Goal: Transaction & Acquisition: Purchase product/service

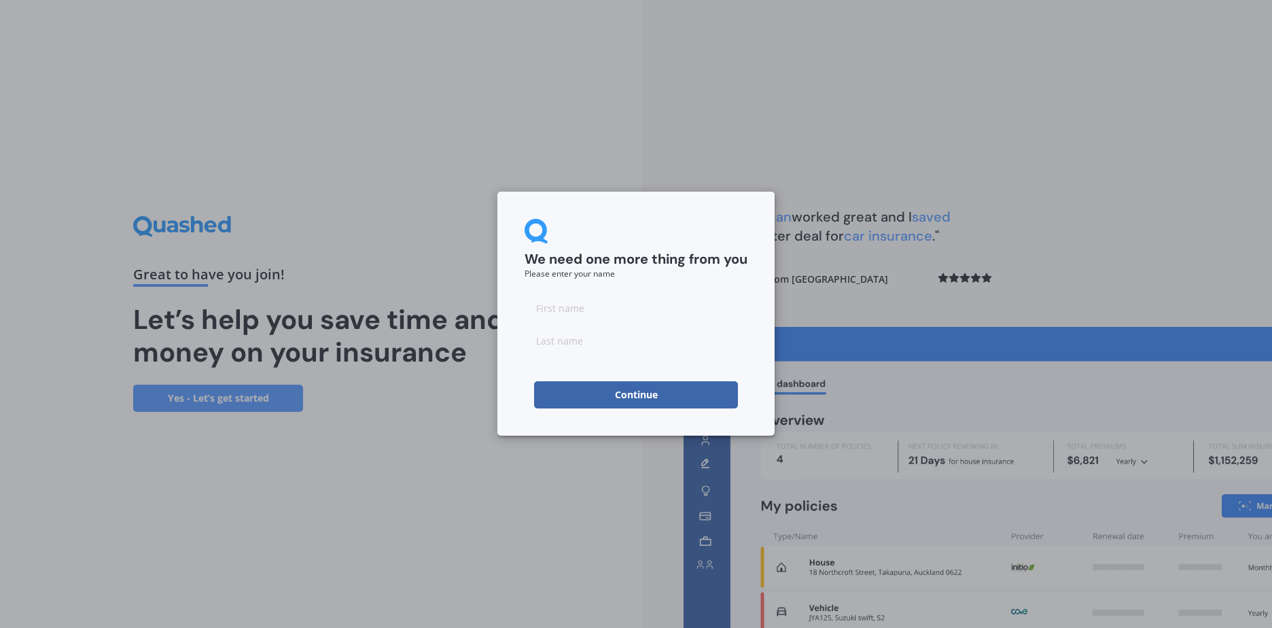
click at [600, 300] on input at bounding box center [636, 307] width 223 height 27
type input "[PERSON_NAME]"
click at [577, 349] on input at bounding box center [636, 340] width 223 height 27
type input "[PERSON_NAME]"
click at [642, 392] on button "Continue" at bounding box center [636, 394] width 204 height 27
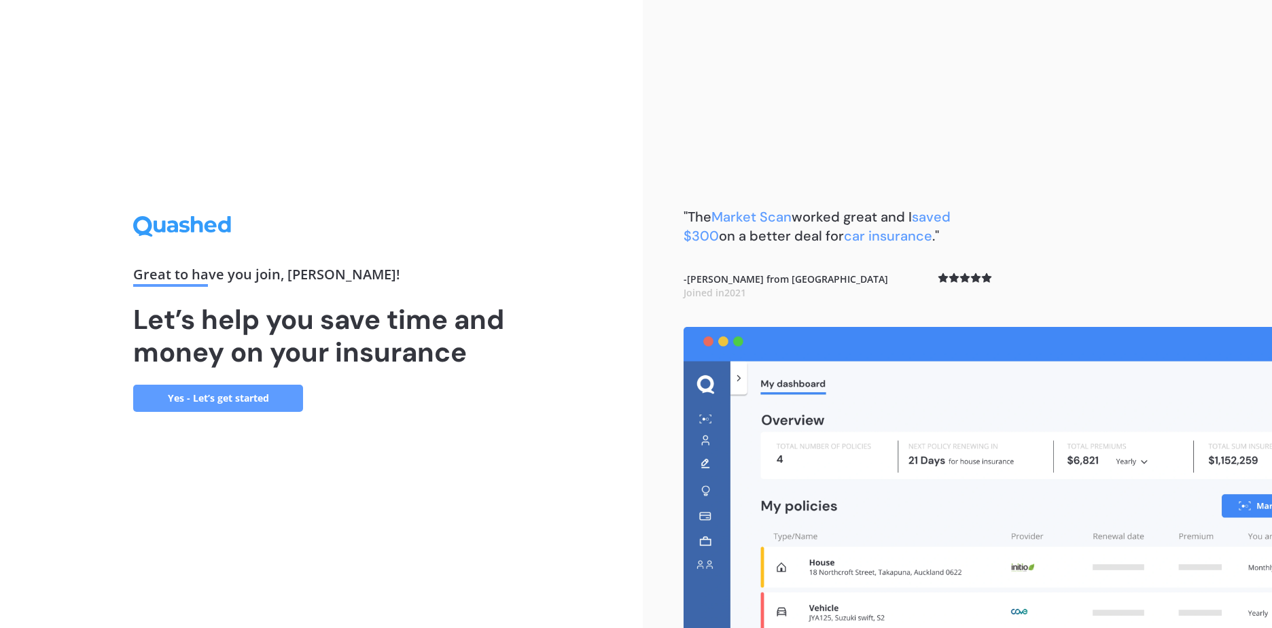
click at [263, 393] on link "Yes - Let’s get started" at bounding box center [218, 398] width 170 height 27
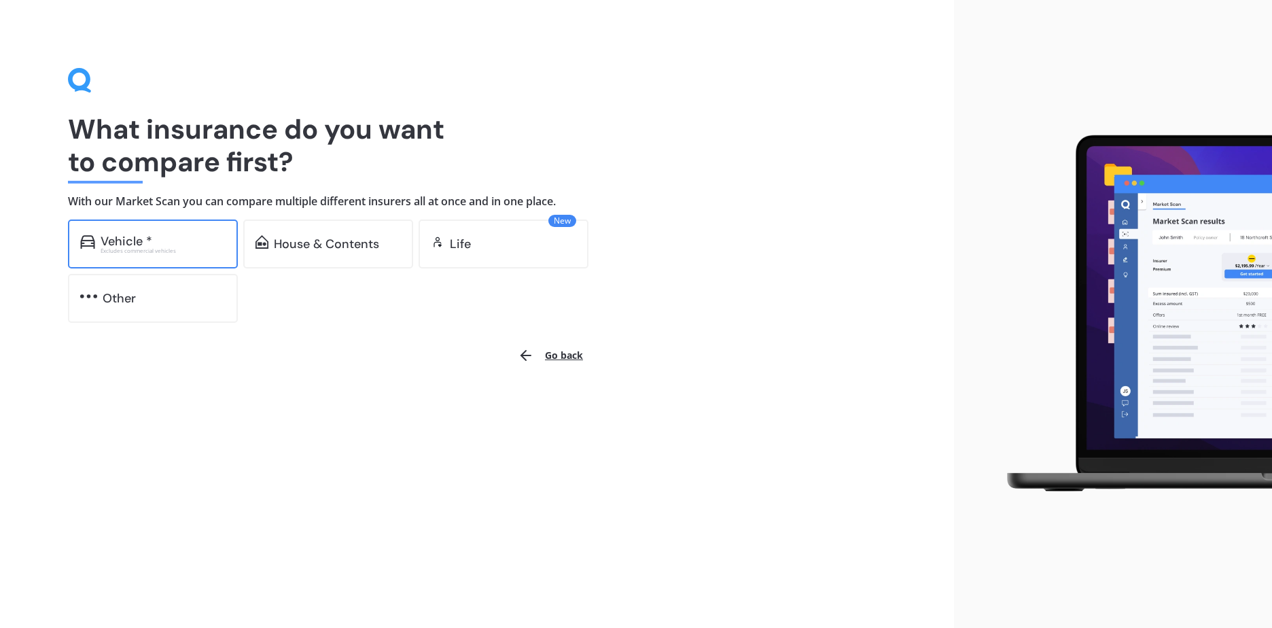
click at [154, 249] on div "Excludes commercial vehicles" at bounding box center [163, 250] width 125 height 5
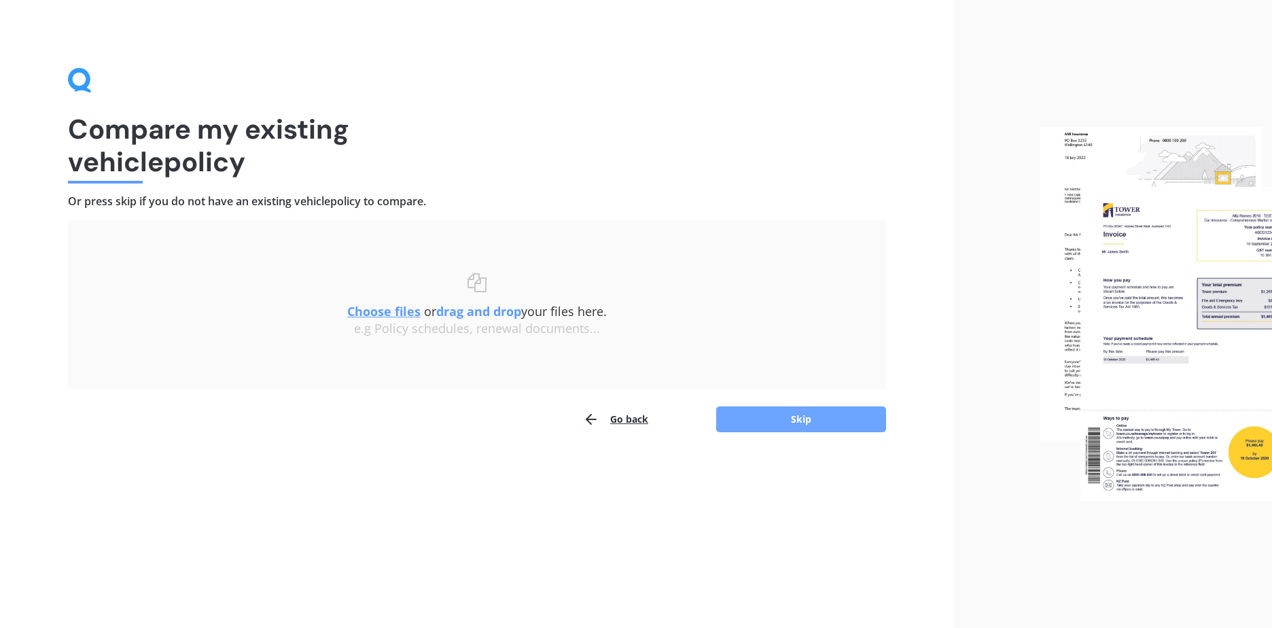
click at [826, 423] on button "Skip" at bounding box center [801, 419] width 170 height 26
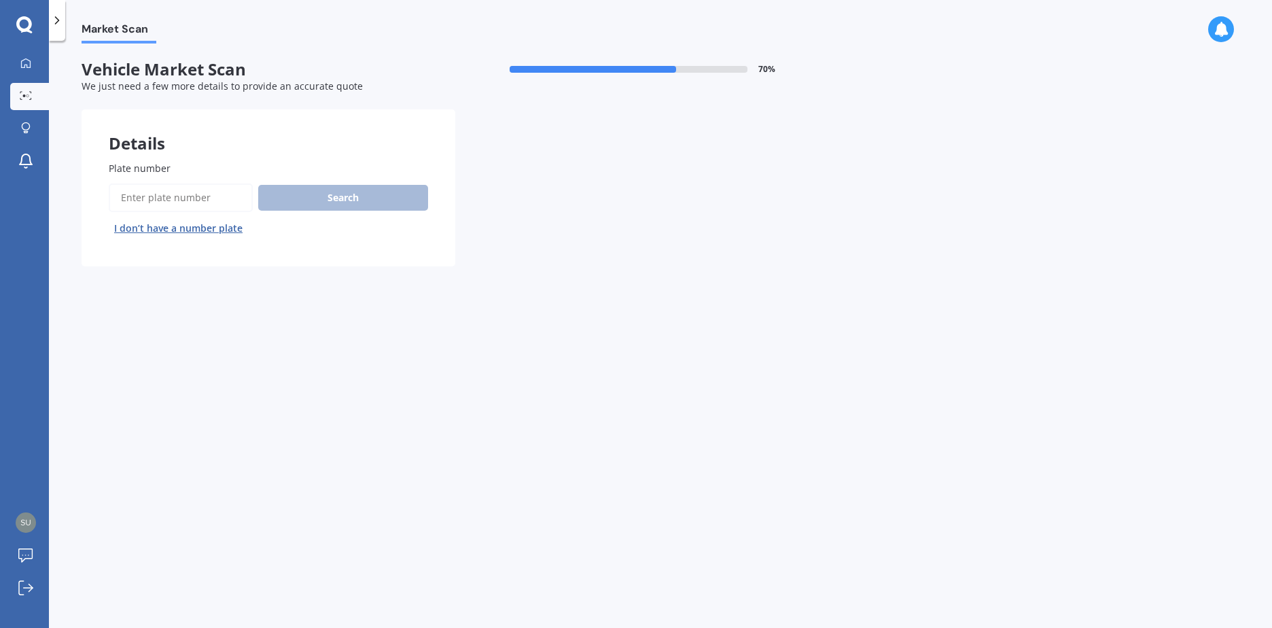
click at [175, 202] on input "Plate number" at bounding box center [181, 197] width 144 height 29
type input "LAM47"
click at [369, 198] on button "Search" at bounding box center [343, 198] width 170 height 26
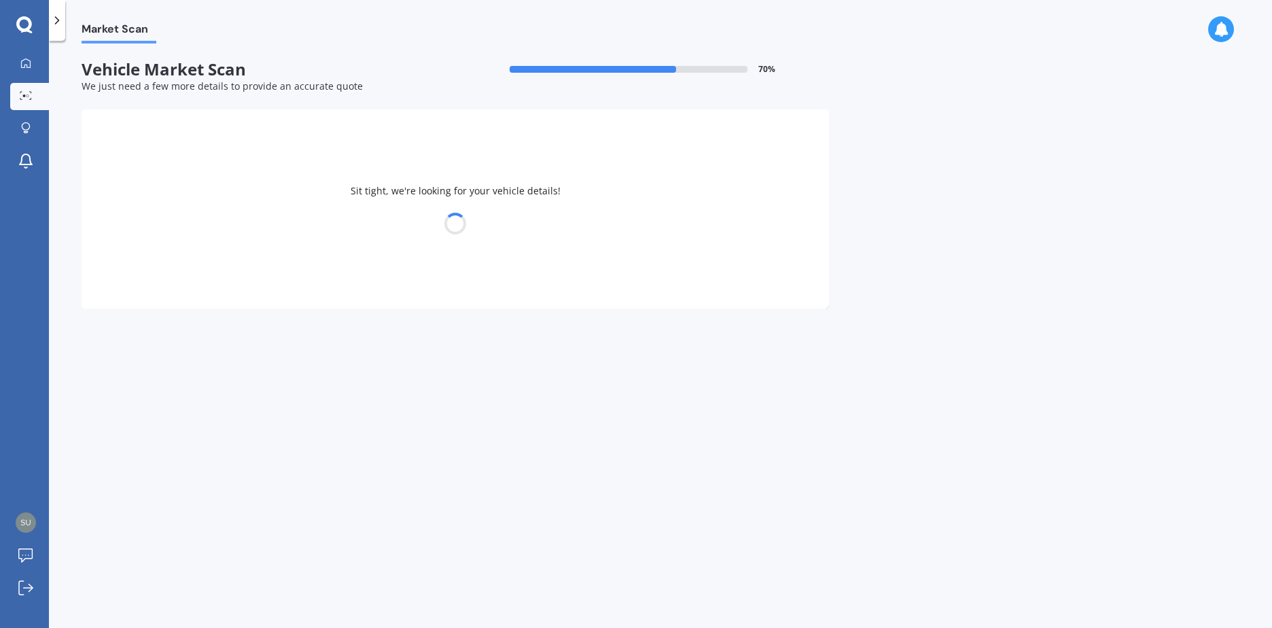
select select "MAZDA"
select select "CX5"
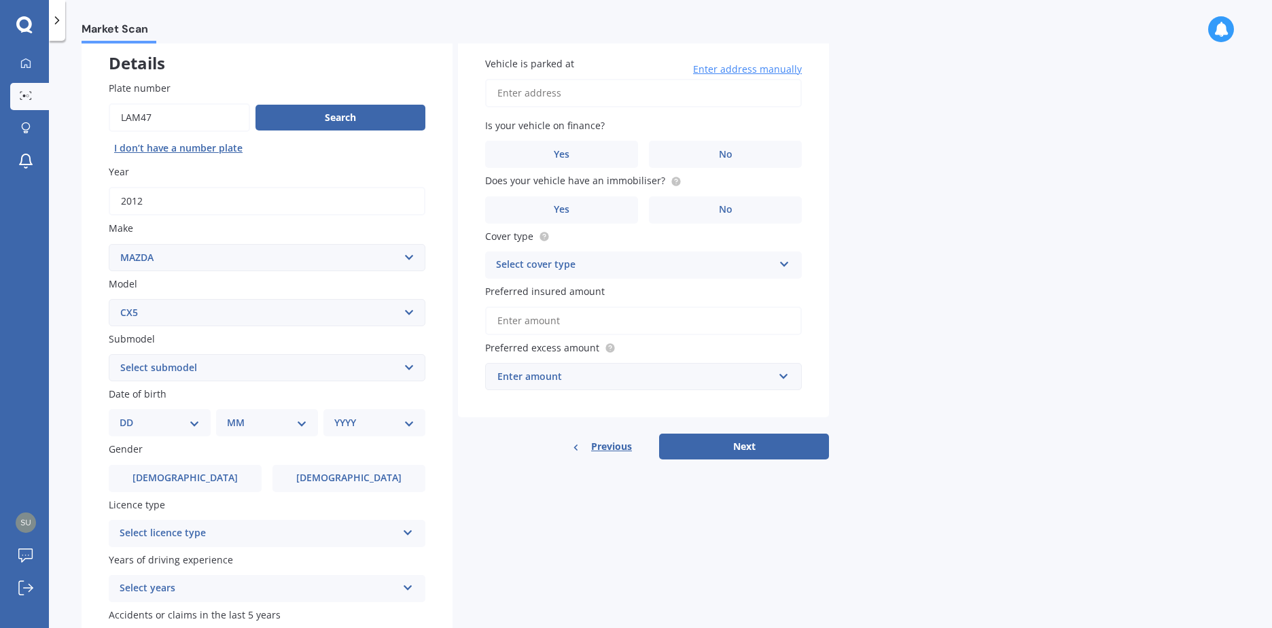
scroll to position [107, 0]
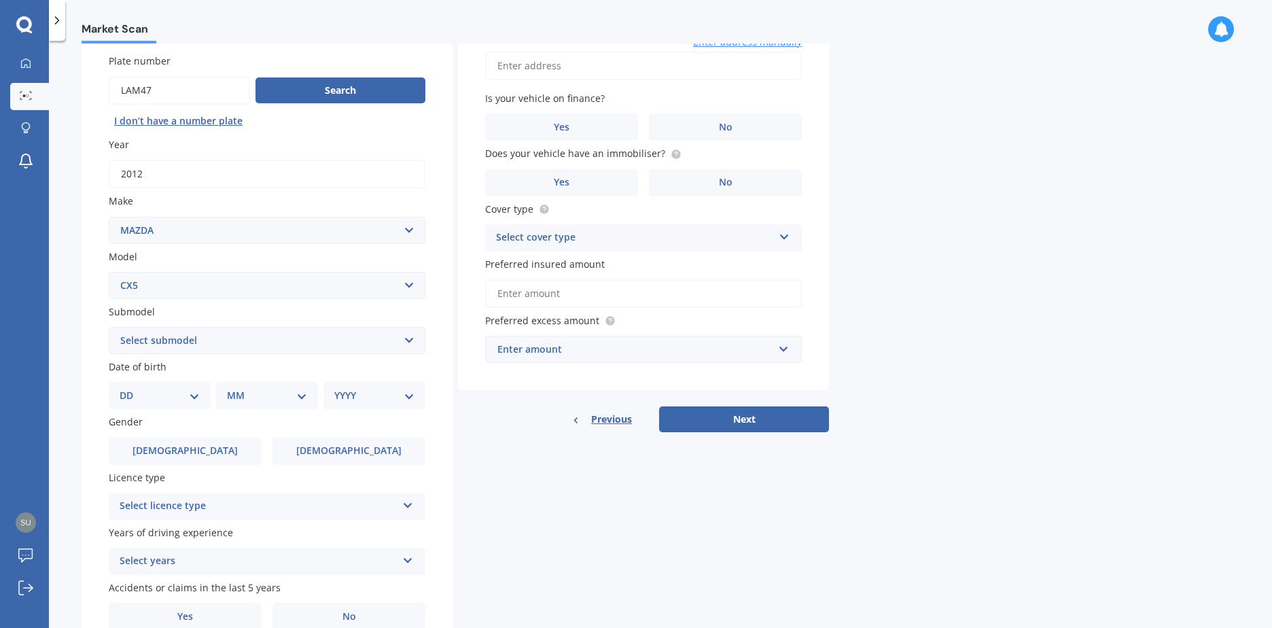
click at [192, 397] on select "DD 01 02 03 04 05 06 07 08 09 10 11 12 13 14 15 16 17 18 19 20 21 22 23 24 25 2…" at bounding box center [160, 395] width 80 height 15
select select "04"
click at [130, 388] on select "DD 01 02 03 04 05 06 07 08 09 10 11 12 13 14 15 16 17 18 19 20 21 22 23 24 25 2…" at bounding box center [160, 395] width 80 height 15
click at [307, 394] on div "MM 01 02 03 04 05 06 07 08 09 10 11 12" at bounding box center [270, 395] width 96 height 27
click at [299, 396] on select "MM 01 02 03 04 05 06 07 08 09 10 11 12" at bounding box center [269, 395] width 75 height 15
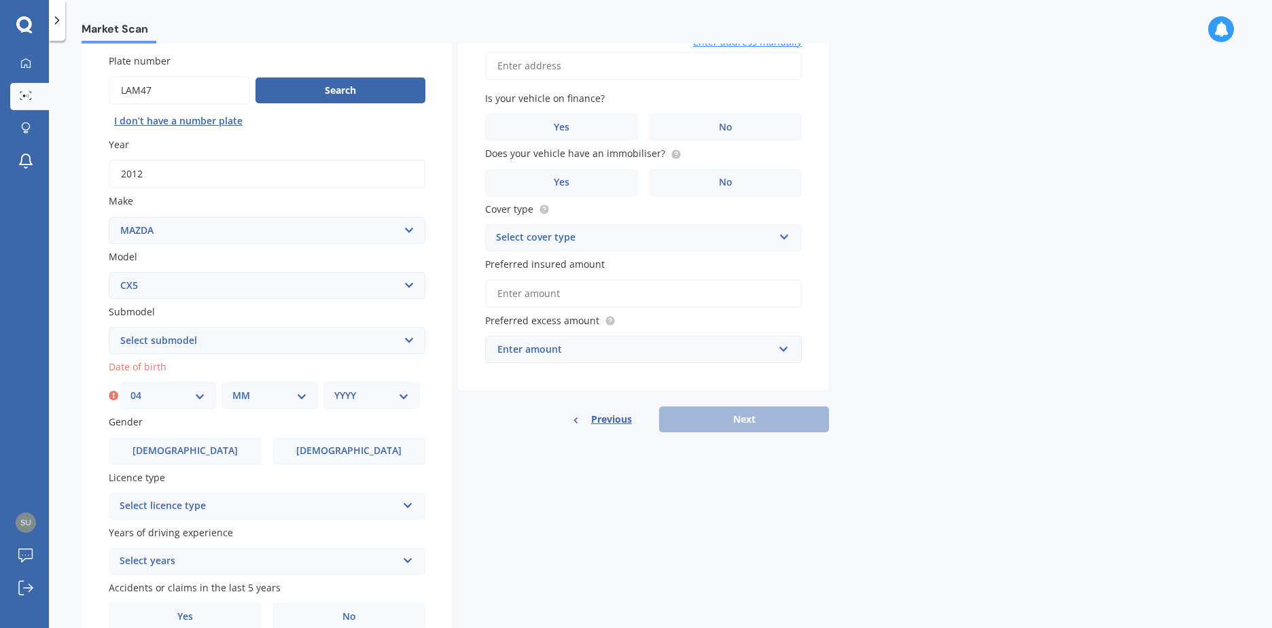
select select "07"
click at [232, 388] on select "MM 01 02 03 04 05 06 07 08 09 10 11 12" at bounding box center [269, 395] width 75 height 15
click at [402, 397] on select "YYYY 2025 2024 2023 2022 2021 2020 2019 2018 2017 2016 2015 2014 2013 2012 2011…" at bounding box center [371, 395] width 75 height 15
select select "1968"
click at [334, 388] on select "YYYY 2025 2024 2023 2022 2021 2020 2019 2018 2017 2016 2015 2014 2013 2012 2011…" at bounding box center [371, 395] width 75 height 15
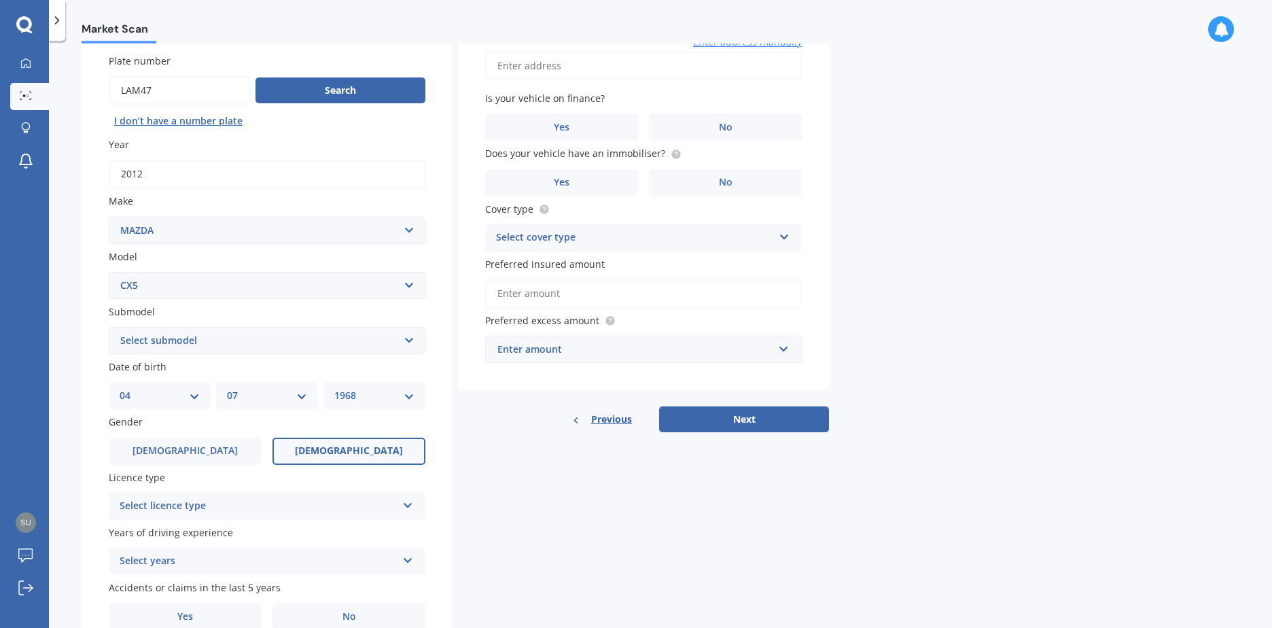
click at [356, 440] on label "[DEMOGRAPHIC_DATA]" at bounding box center [348, 451] width 153 height 27
click at [0, 0] on input "[DEMOGRAPHIC_DATA]" at bounding box center [0, 0] width 0 height 0
click at [364, 451] on span "[DEMOGRAPHIC_DATA]" at bounding box center [349, 451] width 108 height 12
click at [0, 0] on input "[DEMOGRAPHIC_DATA]" at bounding box center [0, 0] width 0 height 0
click at [404, 505] on icon at bounding box center [408, 503] width 12 height 10
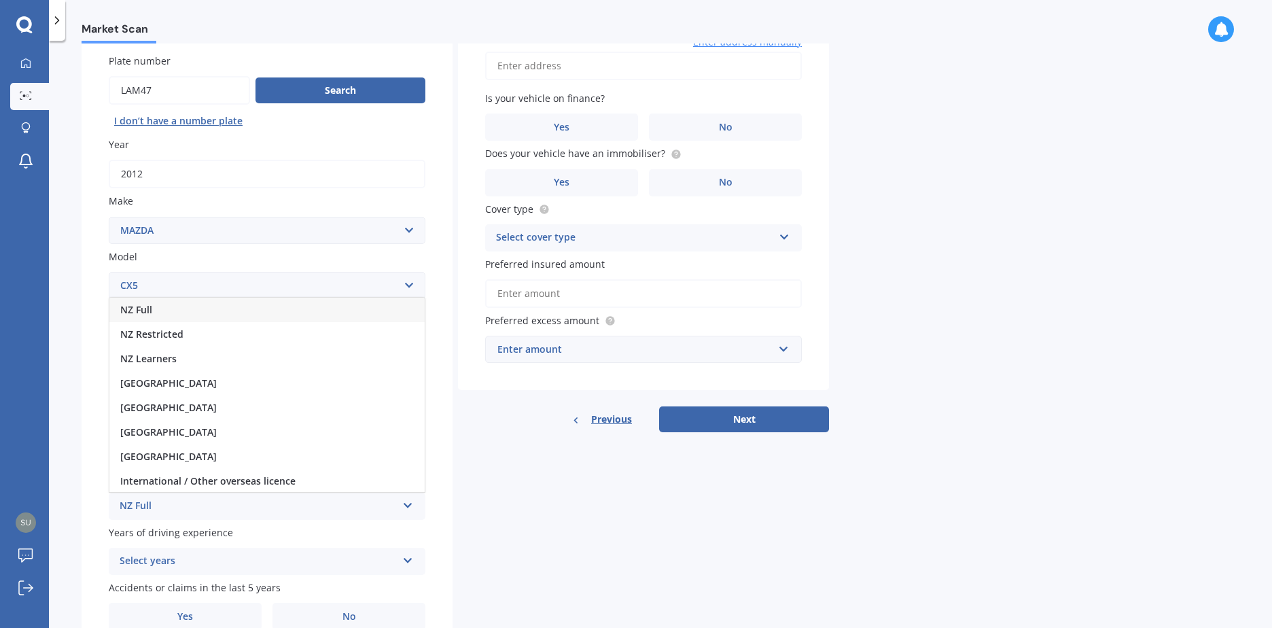
click at [158, 302] on div "NZ Full" at bounding box center [266, 310] width 315 height 24
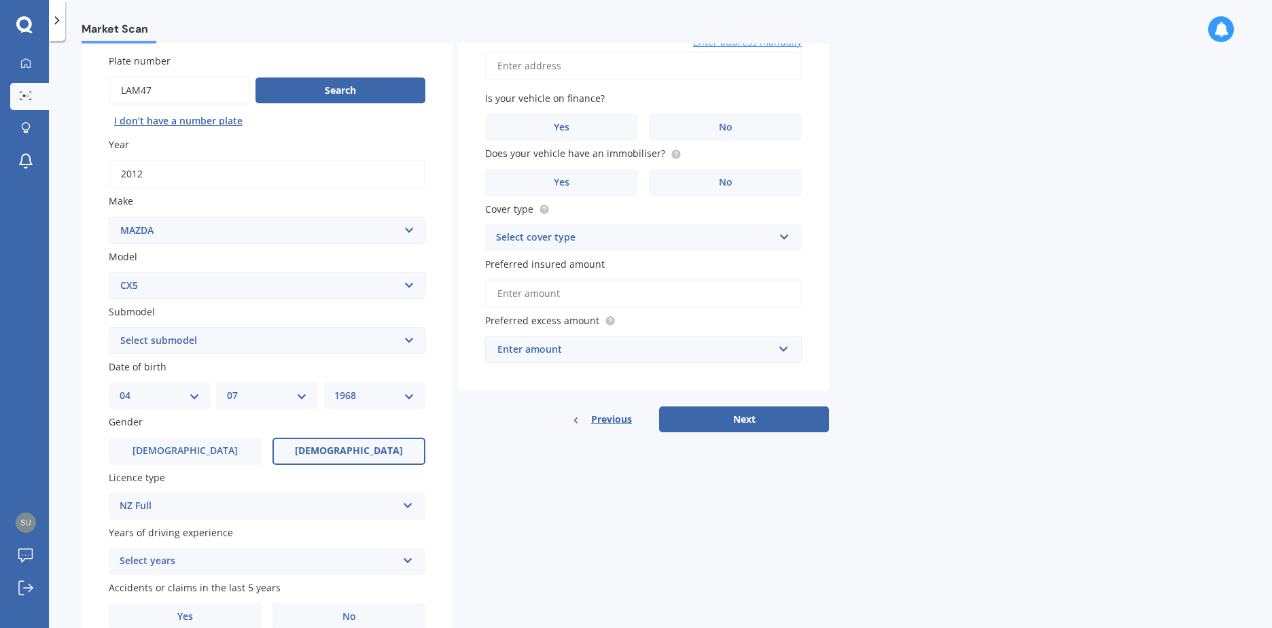
click at [402, 560] on icon at bounding box center [408, 558] width 12 height 10
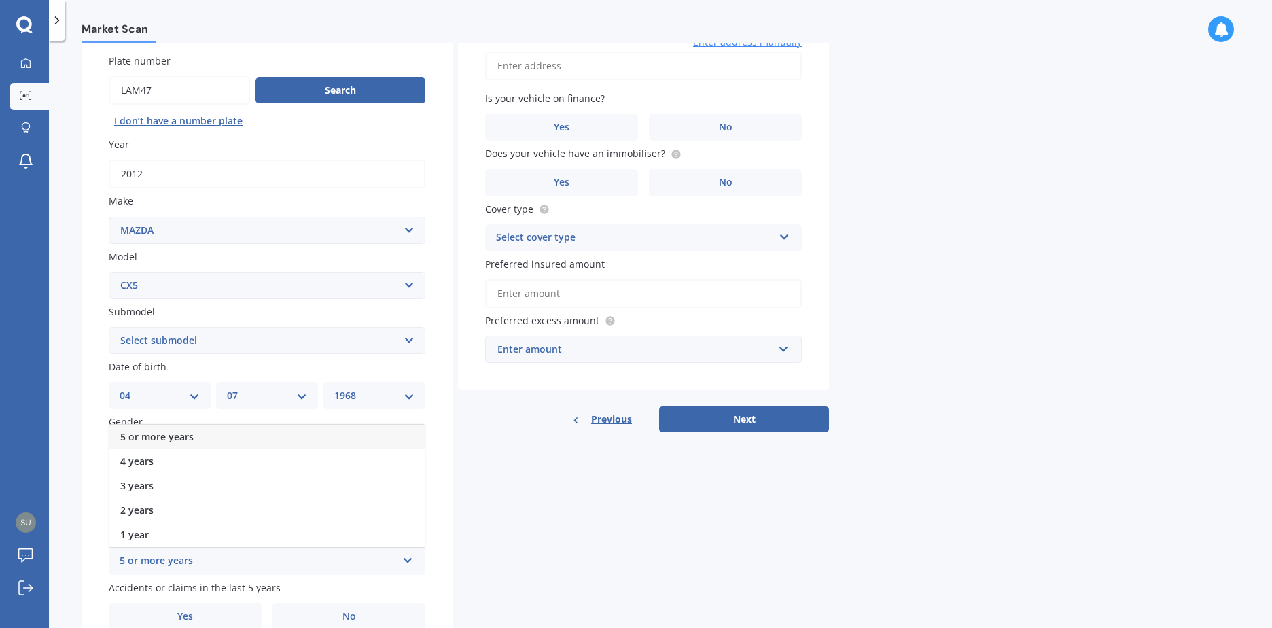
click at [181, 437] on span "5 or more years" at bounding box center [156, 436] width 73 height 13
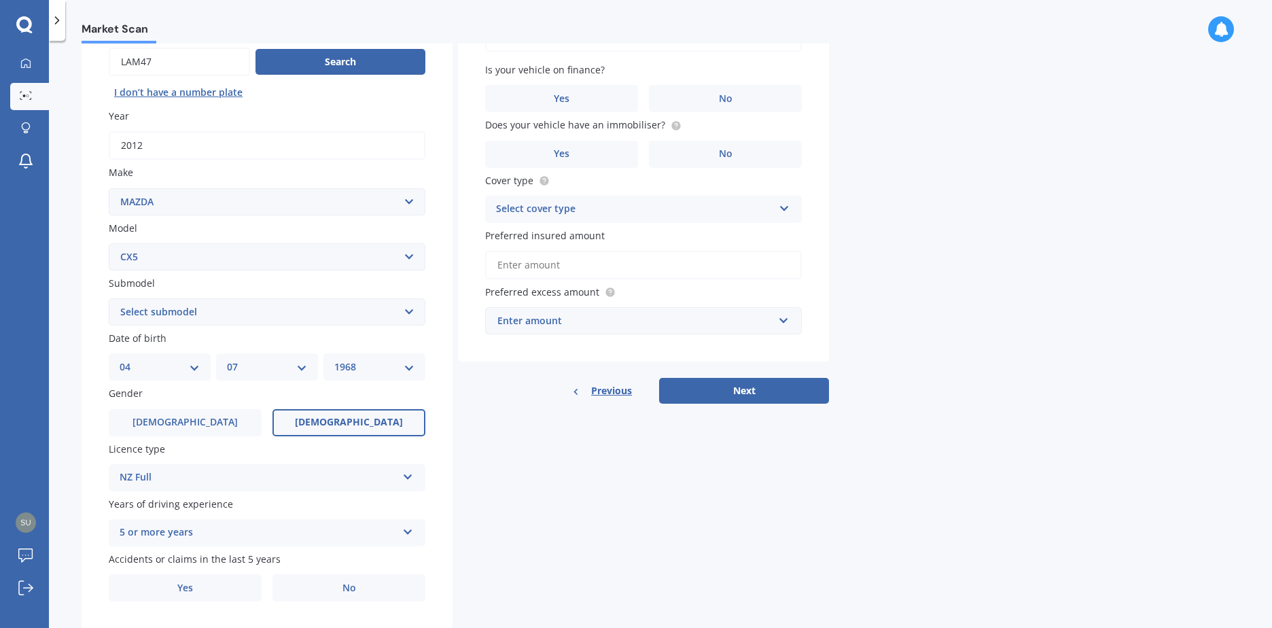
scroll to position [172, 0]
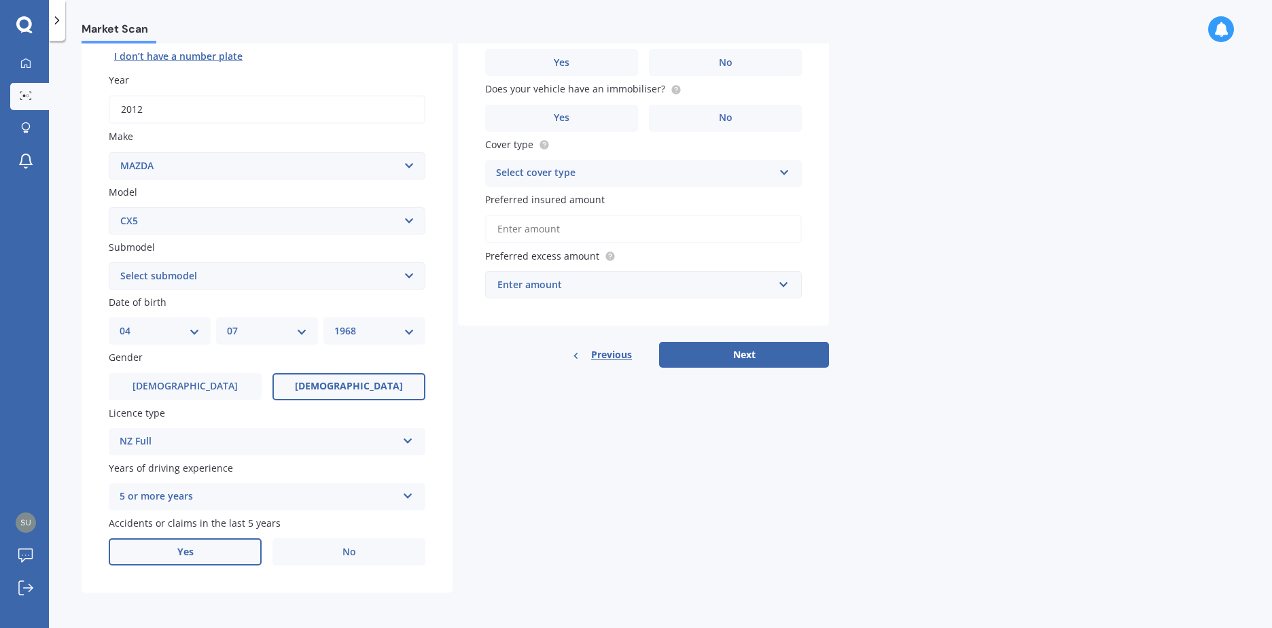
click at [201, 551] on label "Yes" at bounding box center [185, 551] width 153 height 27
click at [0, 0] on input "Yes" at bounding box center [0, 0] width 0 height 0
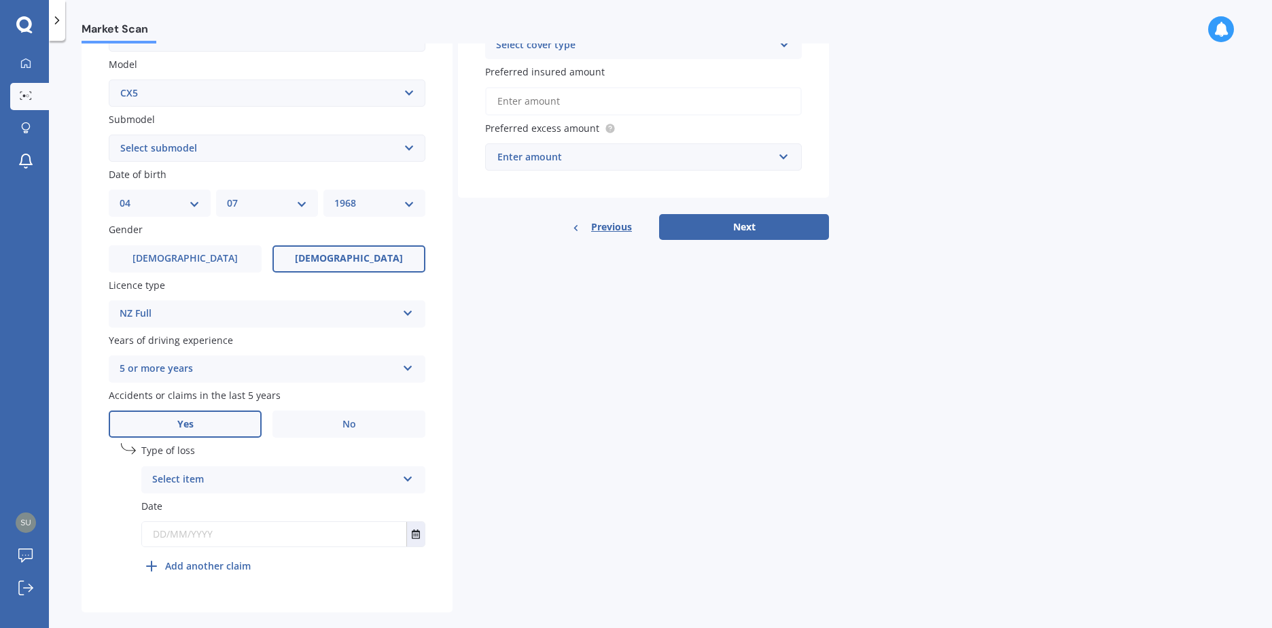
scroll to position [319, 0]
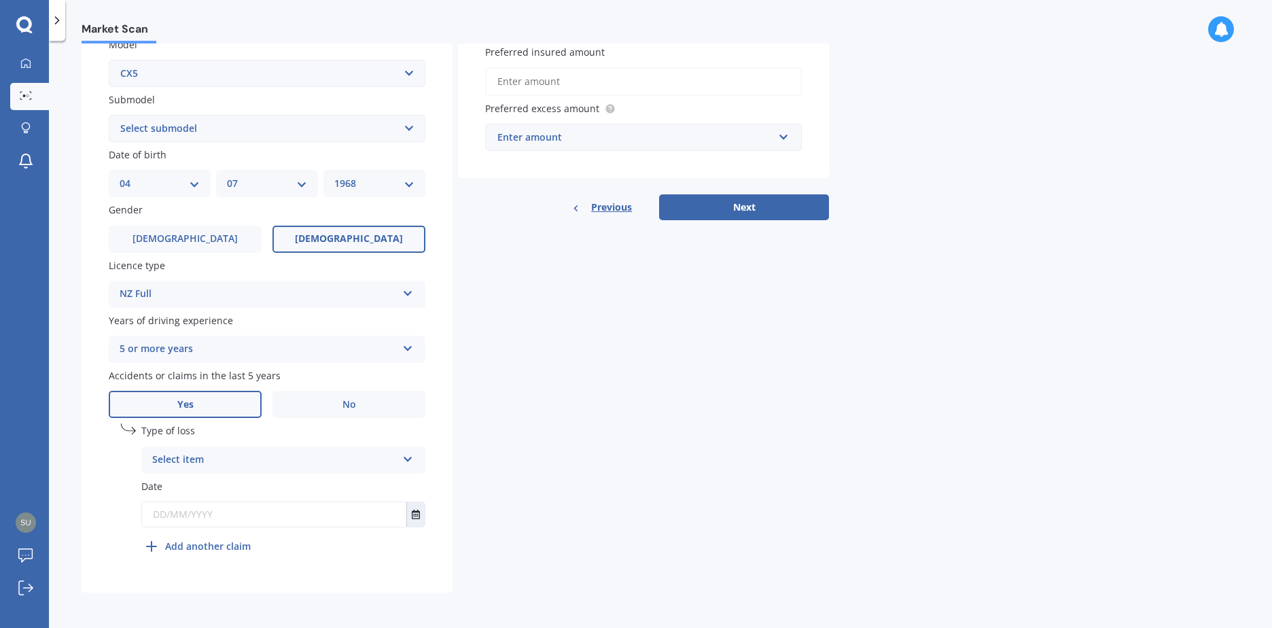
click at [410, 461] on icon at bounding box center [408, 457] width 12 height 10
click at [191, 515] on span "Not at fault accident" at bounding box center [201, 510] width 96 height 13
click at [419, 518] on icon "Select date" at bounding box center [416, 515] width 8 height 10
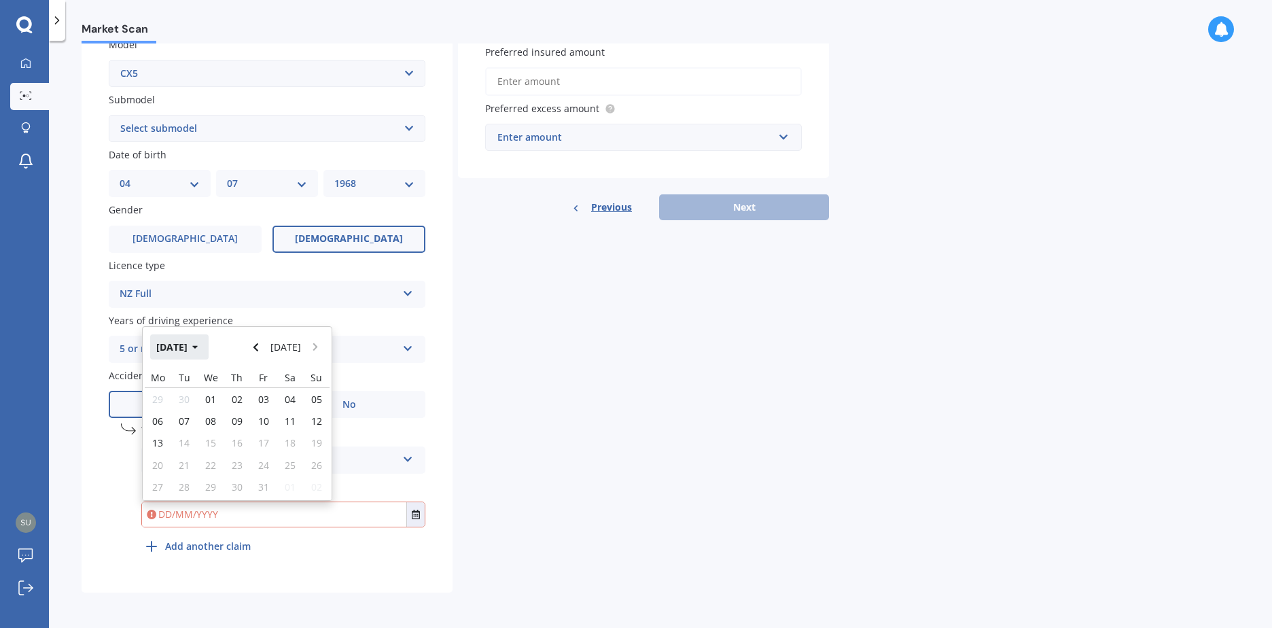
click at [200, 347] on button "[DATE]" at bounding box center [179, 346] width 58 height 24
click at [184, 347] on icon "button" at bounding box center [185, 347] width 5 height 3
drag, startPoint x: 170, startPoint y: 436, endPoint x: 145, endPoint y: 442, distance: 25.2
click at [171, 436] on span "2023" at bounding box center [168, 433] width 22 height 13
click at [217, 434] on span "Jun" at bounding box center [214, 433] width 15 height 13
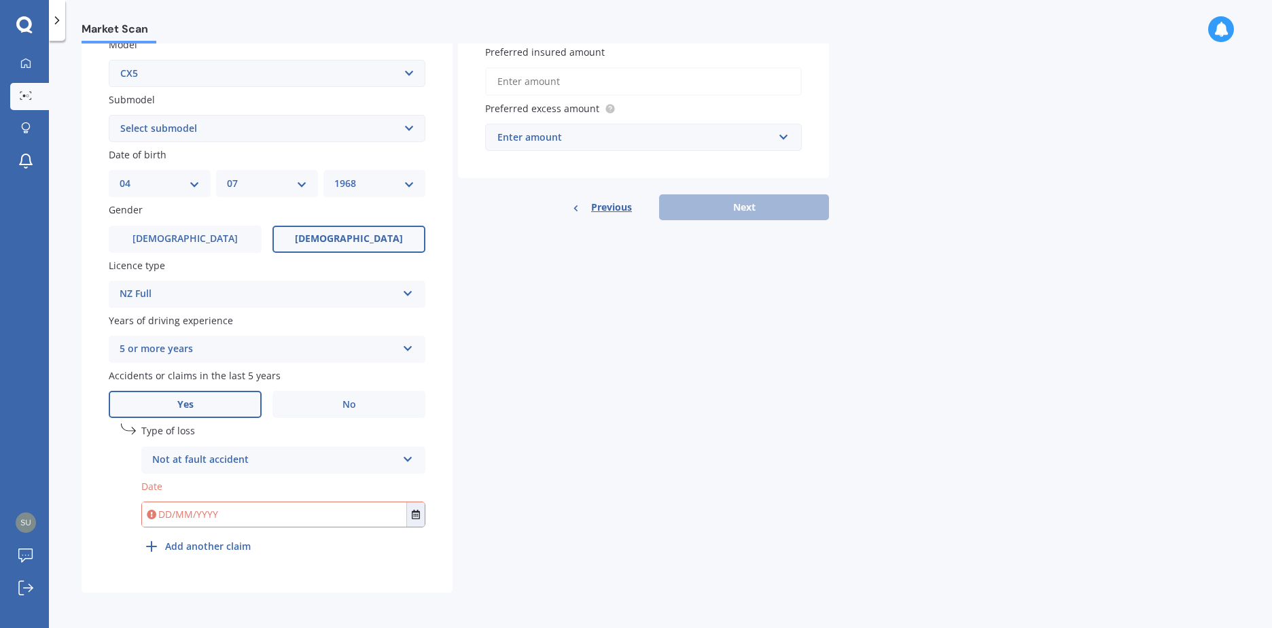
drag, startPoint x: 340, startPoint y: 567, endPoint x: 153, endPoint y: 569, distance: 186.9
click at [339, 566] on div "Plate number Search I don’t have a number plate Year [DATE] Make Select make AC…" at bounding box center [267, 203] width 371 height 778
click at [236, 513] on input "text" at bounding box center [274, 514] width 264 height 24
type input "[DATE]"
click at [393, 575] on div "Plate number Search I don’t have a number plate Year [DATE] Make Select make AC…" at bounding box center [267, 203] width 371 height 778
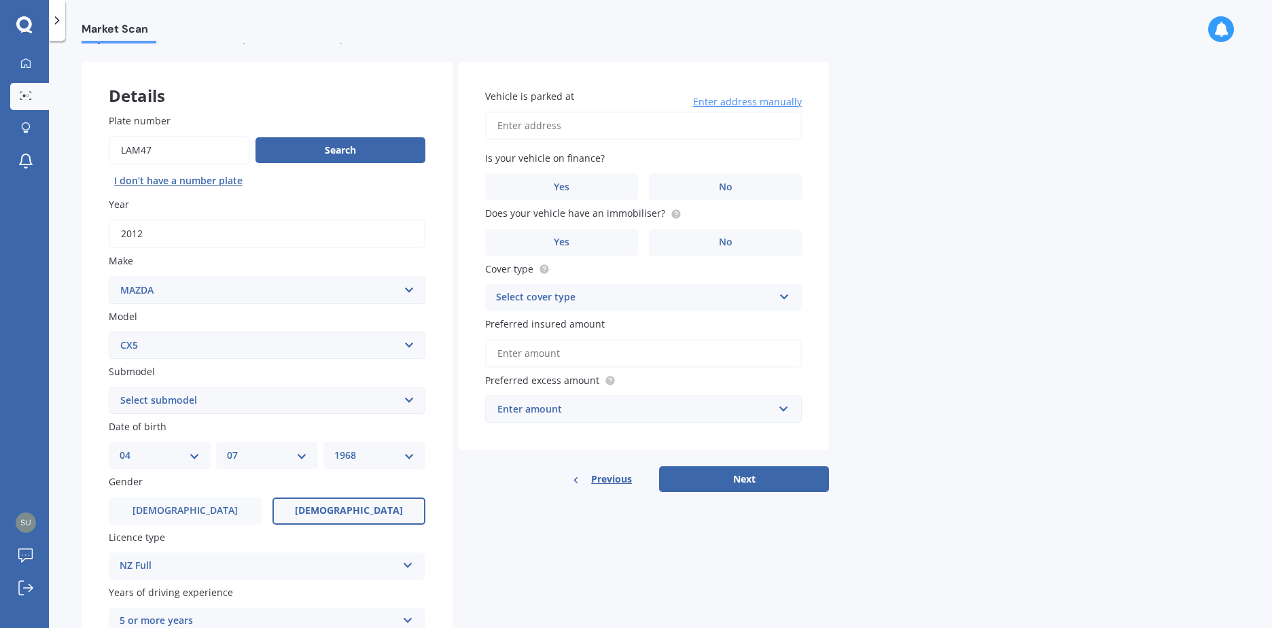
scroll to position [0, 0]
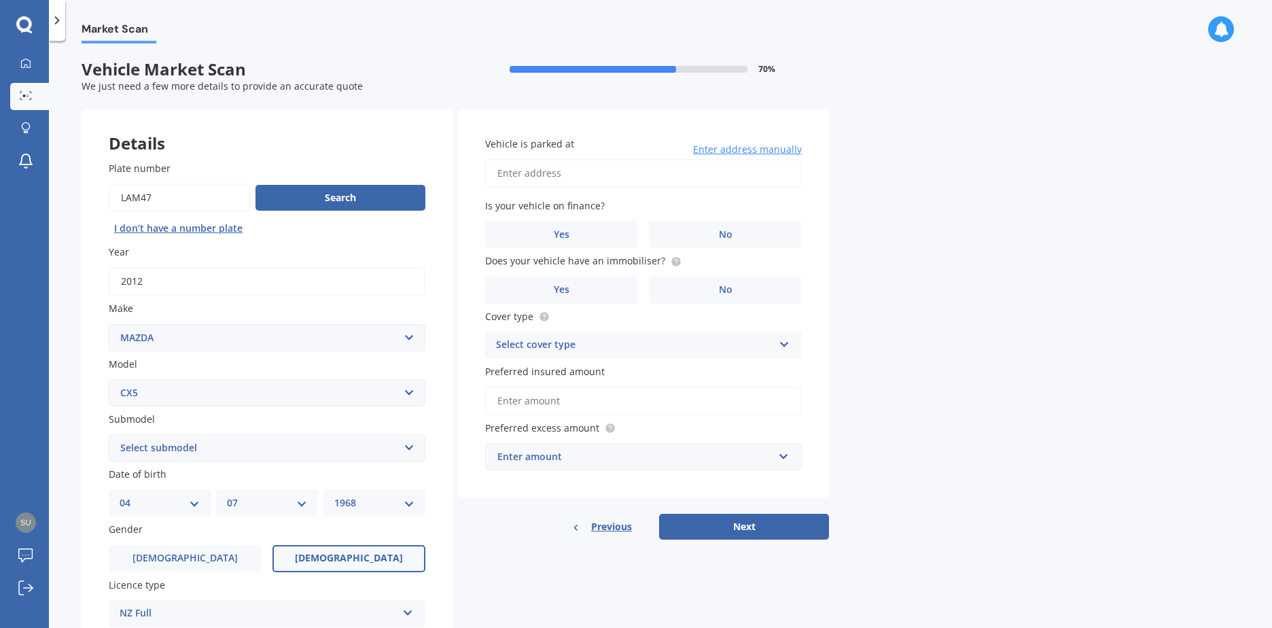
click at [576, 178] on input "Vehicle is parked at" at bounding box center [643, 173] width 317 height 29
type input "[STREET_ADDRESS]"
click at [706, 226] on label "No" at bounding box center [725, 234] width 153 height 27
click at [0, 0] on input "No" at bounding box center [0, 0] width 0 height 0
click at [723, 292] on span "No" at bounding box center [726, 290] width 14 height 12
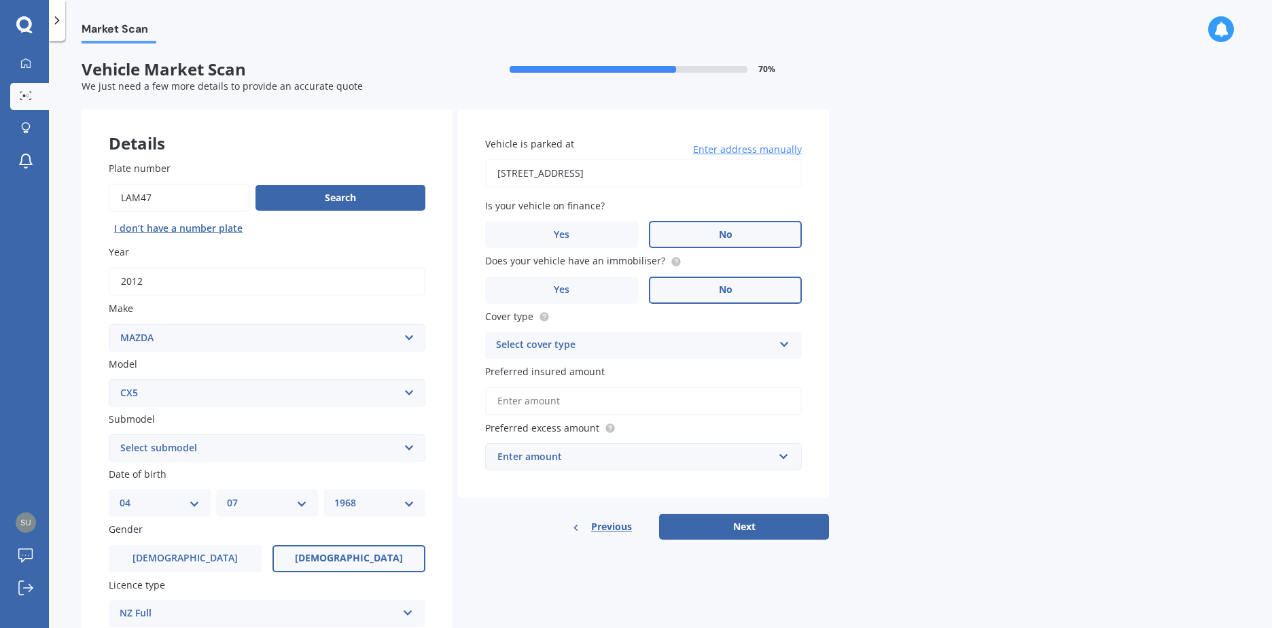
click at [0, 0] on input "No" at bounding box center [0, 0] width 0 height 0
click at [786, 344] on icon at bounding box center [785, 342] width 12 height 10
drag, startPoint x: 525, startPoint y: 372, endPoint x: 507, endPoint y: 374, distance: 17.9
click at [525, 372] on span "Comprehensive" at bounding box center [533, 371] width 72 height 13
click at [785, 459] on input "text" at bounding box center [639, 457] width 304 height 26
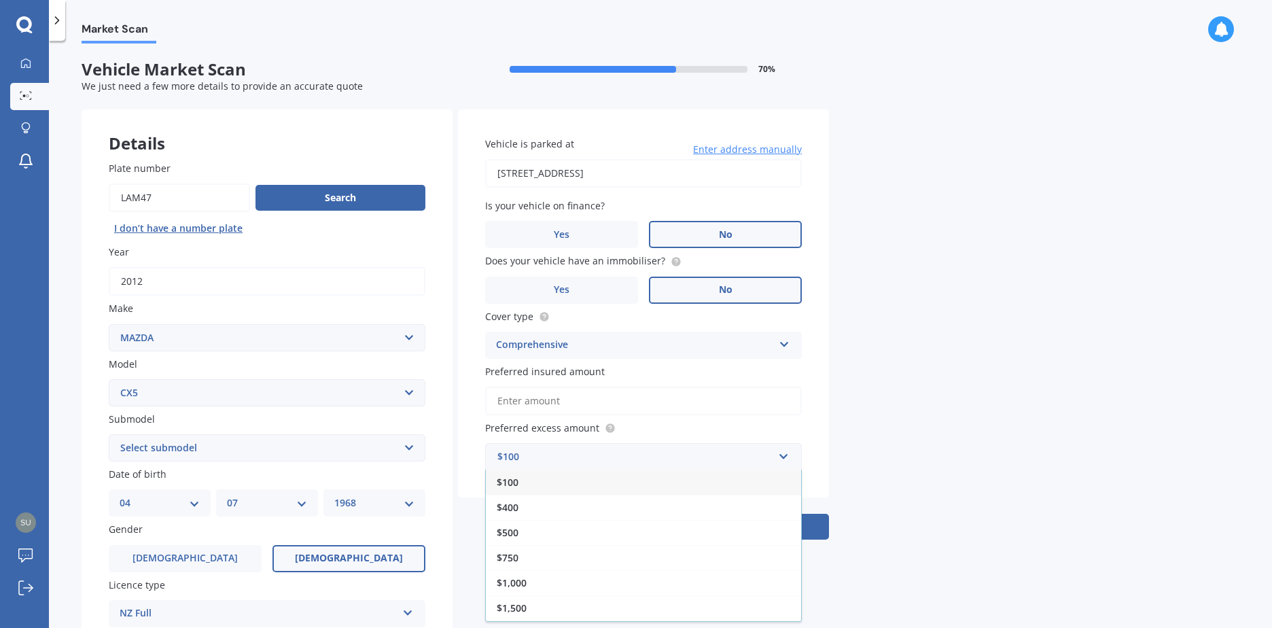
click at [506, 484] on span "$100" at bounding box center [508, 482] width 22 height 13
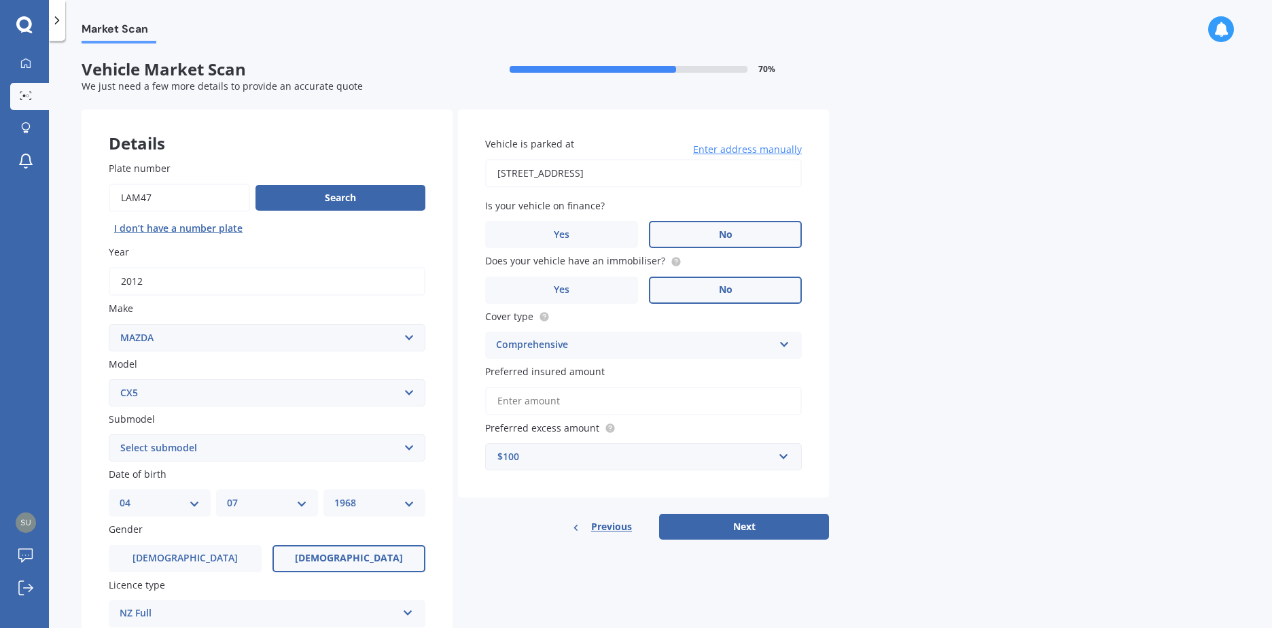
click at [628, 398] on input "Preferred insured amount" at bounding box center [643, 401] width 317 height 29
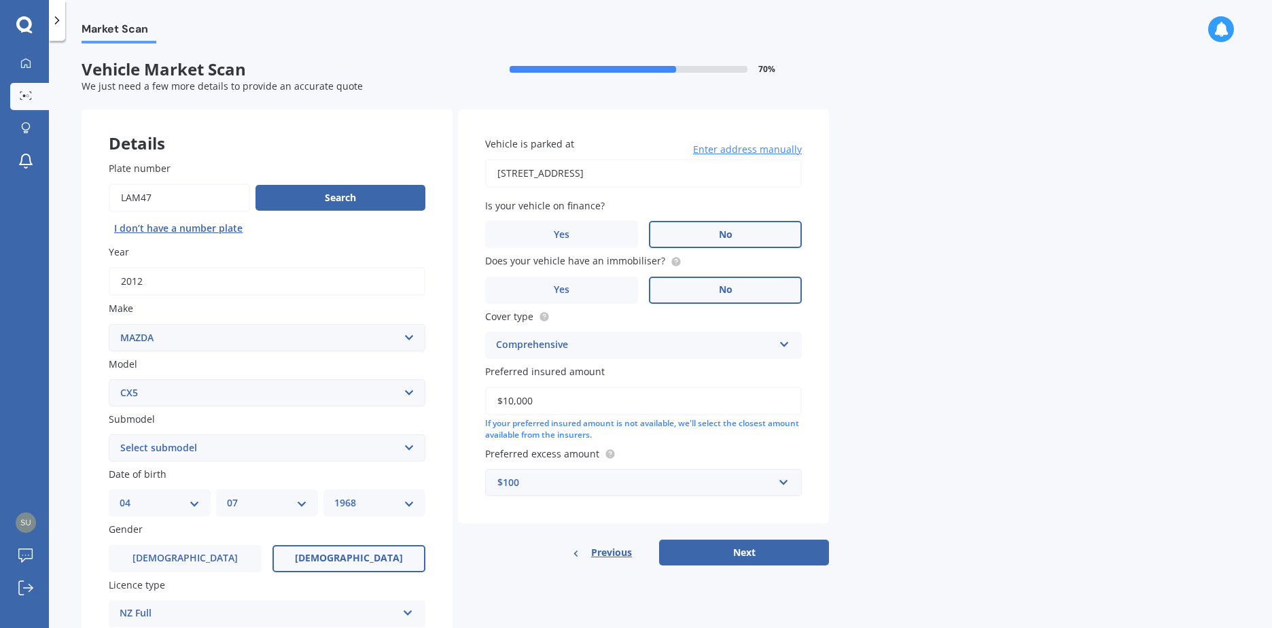
type input "$10,000"
drag, startPoint x: 934, startPoint y: 418, endPoint x: 964, endPoint y: 526, distance: 111.9
click at [934, 421] on div "Market Scan Vehicle Market Scan 70 % We just need a few more details to provide…" at bounding box center [660, 336] width 1223 height 587
click at [760, 551] on button "Next" at bounding box center [744, 553] width 170 height 26
click at [280, 450] on select "Select submodel 2.2 Diesel 2WD XD 2.5S 4WD Diesel Limited 4WD GSX 2.2 Diesel St…" at bounding box center [267, 447] width 317 height 27
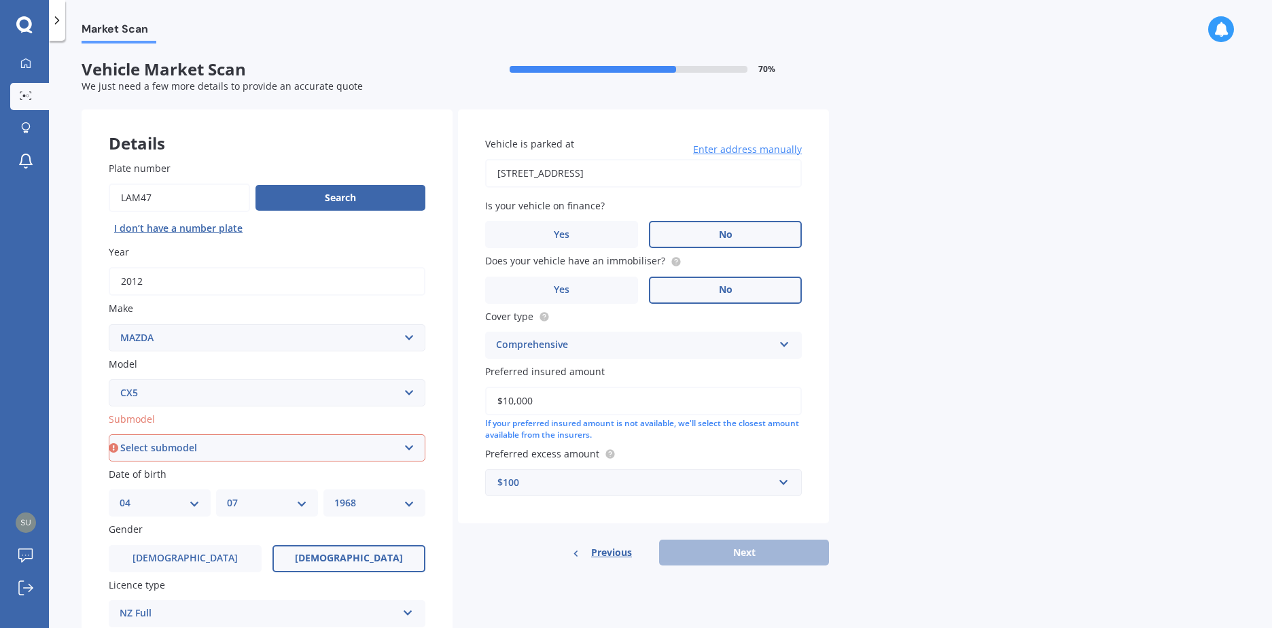
click at [420, 45] on div "Market Scan Vehicle Market Scan 70 % We just need a few more details to provide…" at bounding box center [660, 336] width 1223 height 587
click at [408, 448] on select "Select submodel 2.2 Diesel 2WD XD 2.5S 4WD Diesel Limited 4WD GSX 2.2 Diesel St…" at bounding box center [267, 447] width 317 height 27
select select "STATION WAGON (PETROL)"
click at [109, 434] on select "Select submodel 2.2 Diesel 2WD XD 2.5S 4WD Diesel Limited 4WD GSX 2.2 Diesel St…" at bounding box center [267, 447] width 317 height 27
click at [785, 549] on button "Next" at bounding box center [744, 553] width 170 height 26
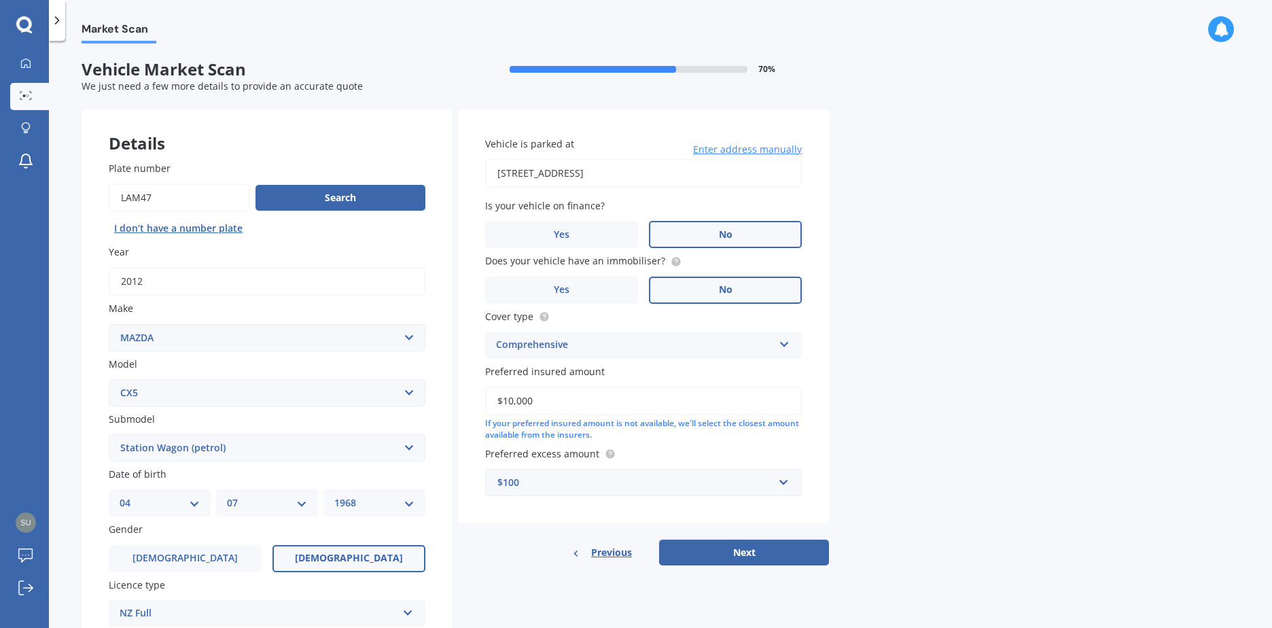
select select "04"
select select "07"
select select "1968"
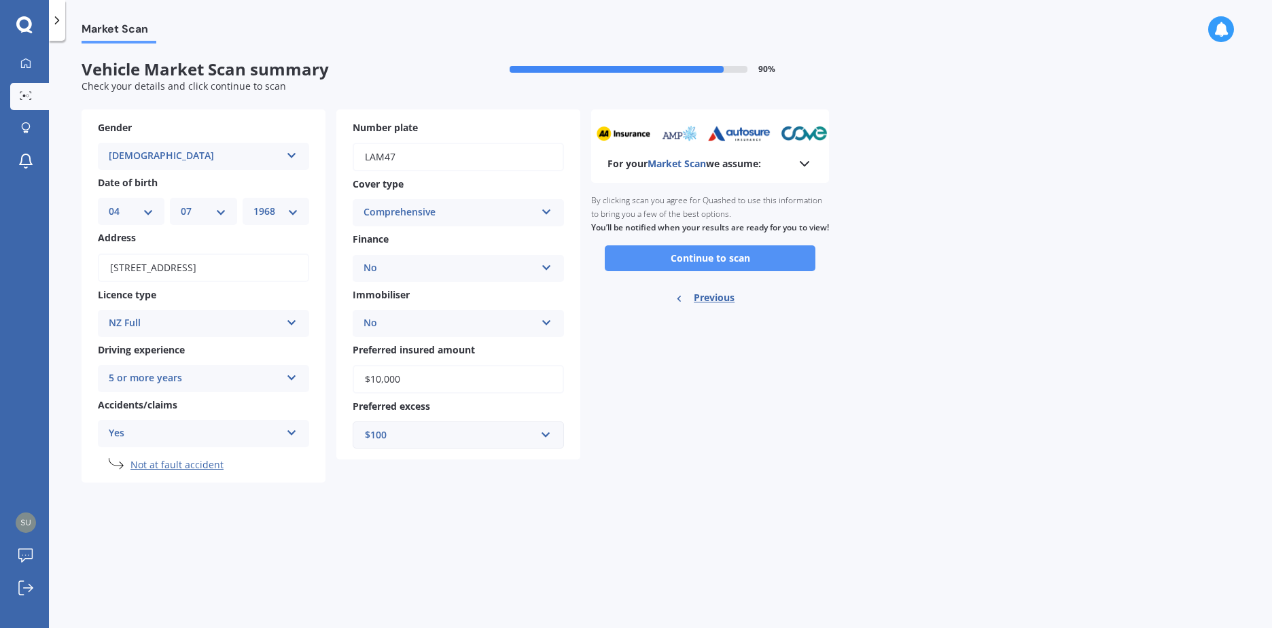
click at [711, 271] on button "Continue to scan" at bounding box center [710, 258] width 211 height 26
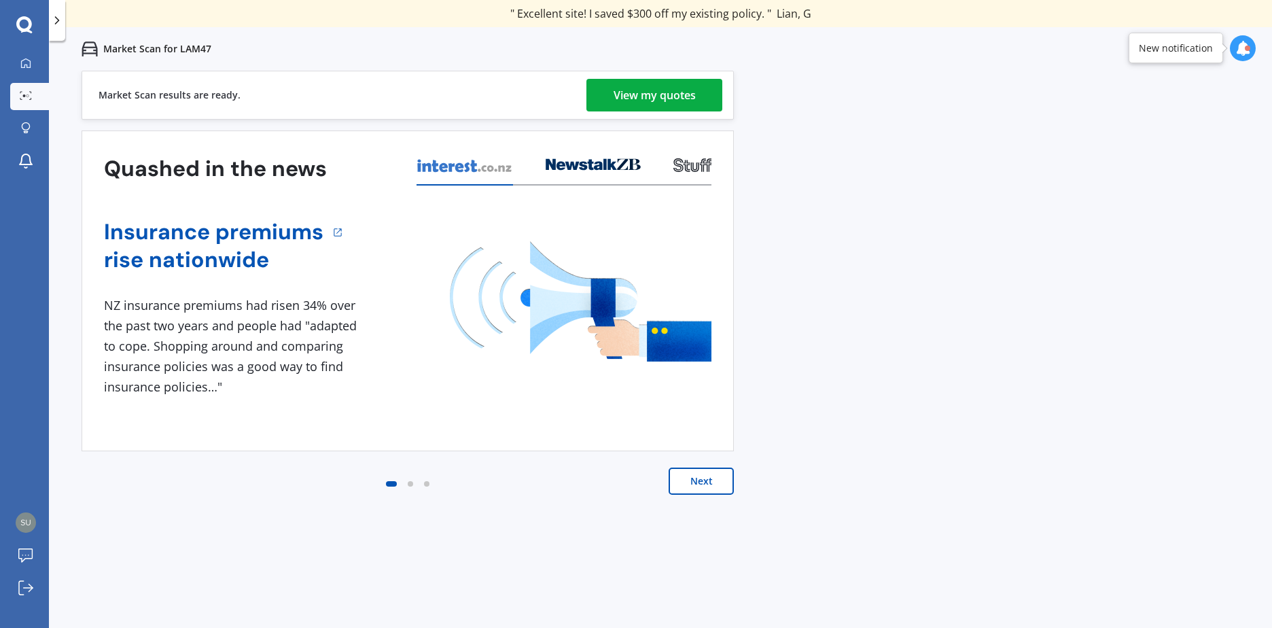
click at [694, 478] on button "Next" at bounding box center [701, 480] width 65 height 27
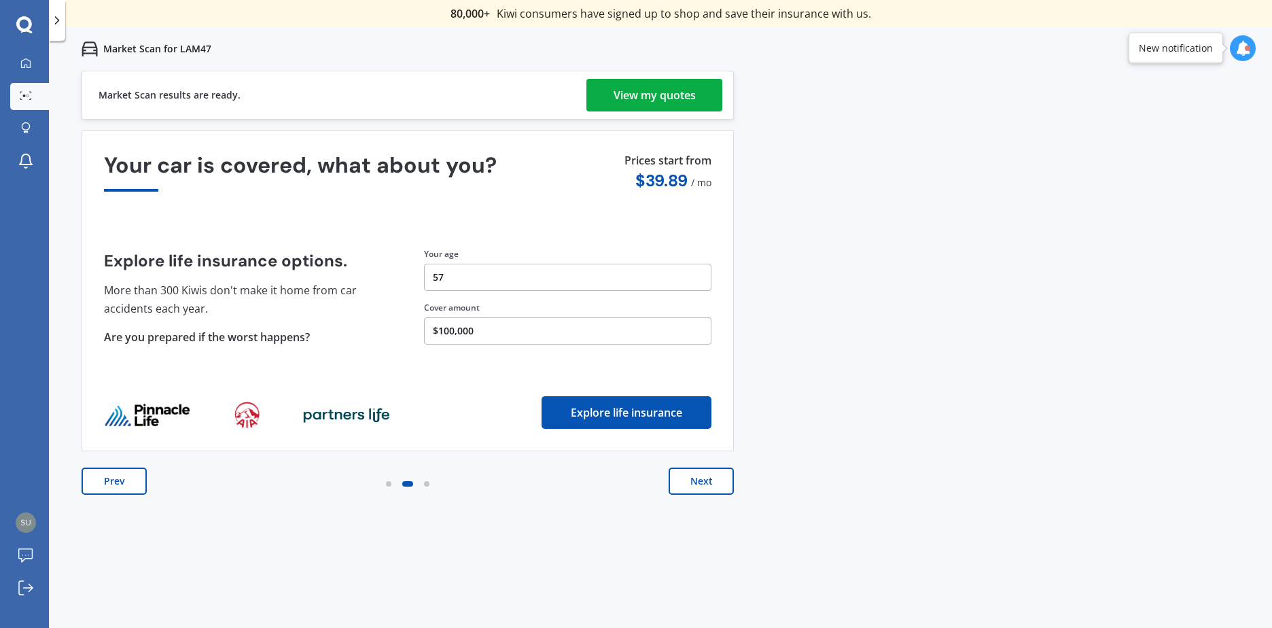
click at [655, 97] on div "View my quotes" at bounding box center [655, 95] width 82 height 33
